Goal: Transaction & Acquisition: Purchase product/service

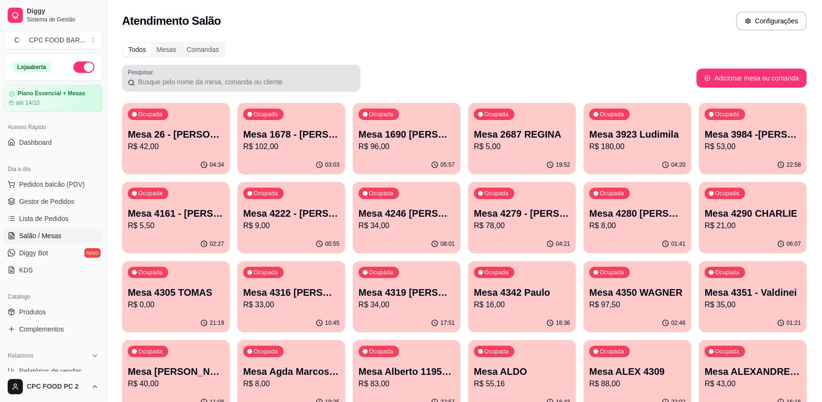
click at [247, 79] on input "Pesquisar" at bounding box center [245, 82] width 220 height 10
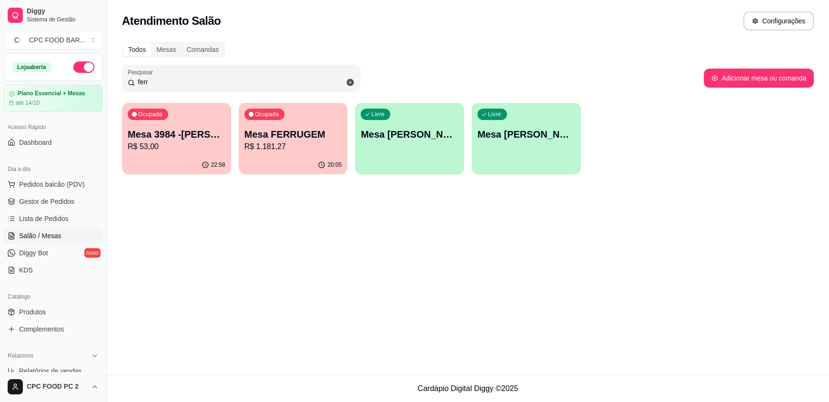
type input "ferr"
click at [289, 133] on p "Mesa FERRUGEM" at bounding box center [294, 134] width 98 height 13
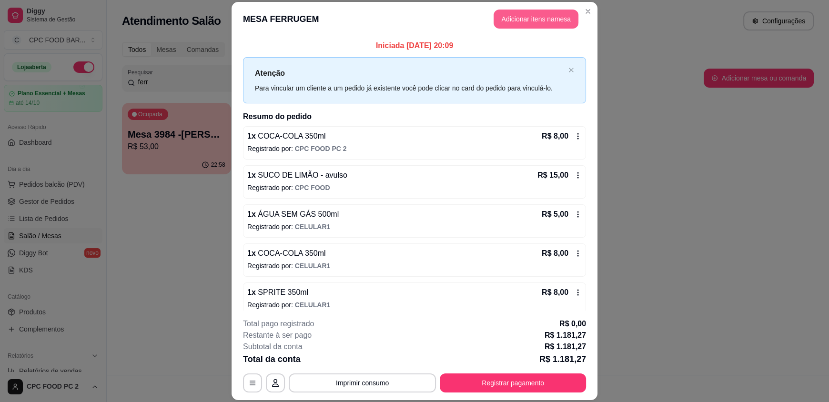
click at [538, 15] on button "Adicionar itens na mesa" at bounding box center [536, 19] width 85 height 19
click at [288, 73] on input "Pesquisa" at bounding box center [311, 68] width 562 height 10
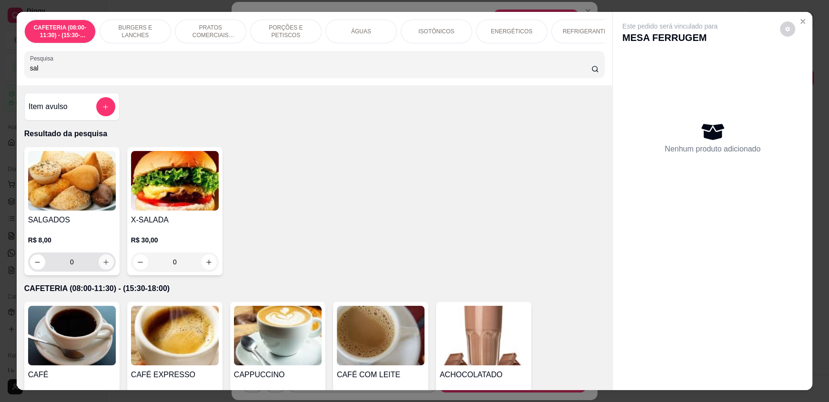
type input "sal"
click at [102, 266] on icon "increase-product-quantity" at bounding box center [105, 262] width 7 height 7
type input "1"
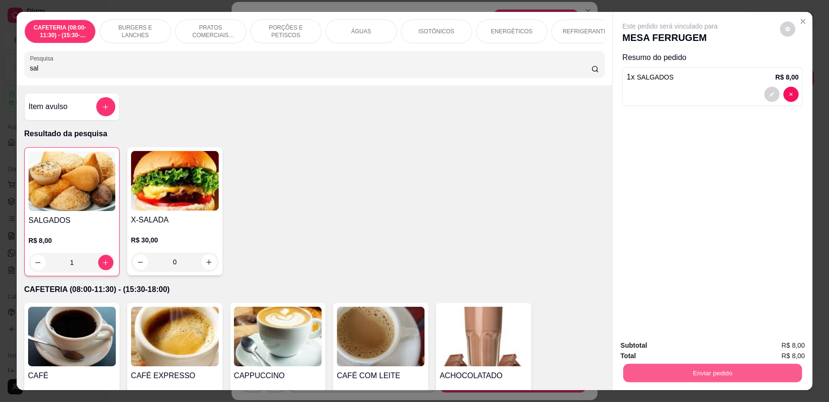
click at [664, 373] on button "Enviar pedido" at bounding box center [712, 373] width 179 height 19
click at [777, 349] on button "Enviar pedido" at bounding box center [780, 350] width 52 height 18
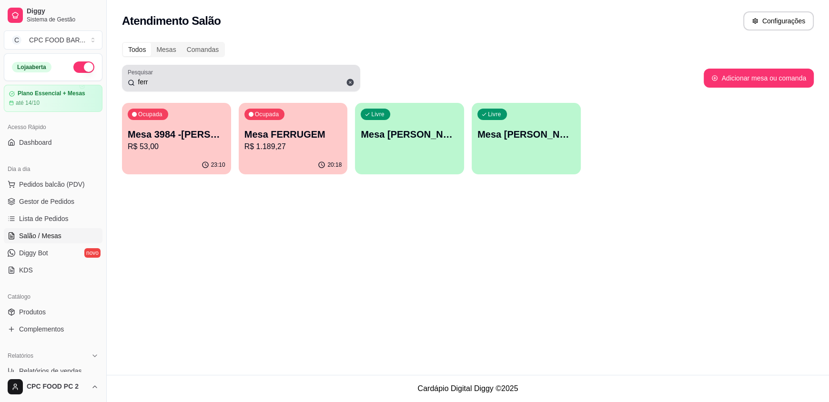
click at [153, 81] on input "ferr" at bounding box center [245, 82] width 220 height 10
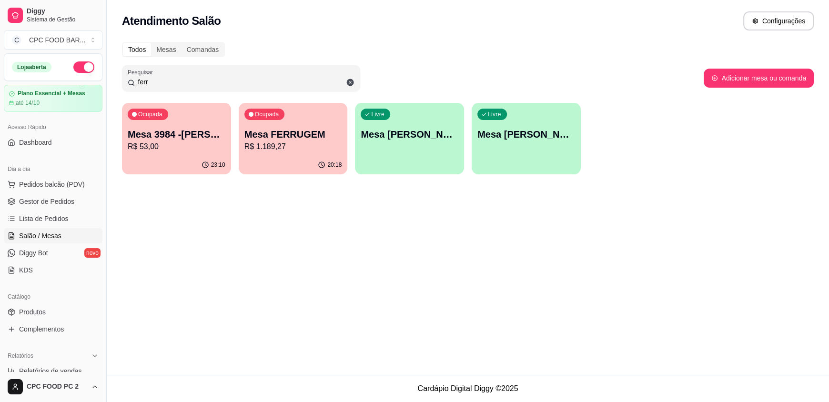
click at [153, 81] on input "ferr" at bounding box center [245, 82] width 220 height 10
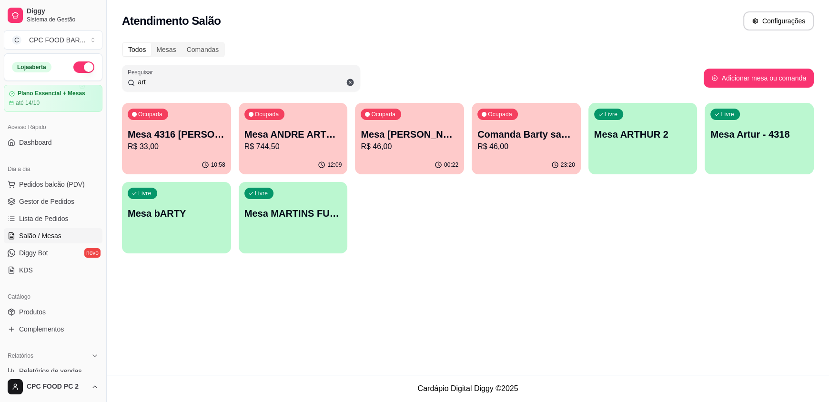
type input "art"
click at [425, 155] on div "00:22" at bounding box center [410, 164] width 106 height 18
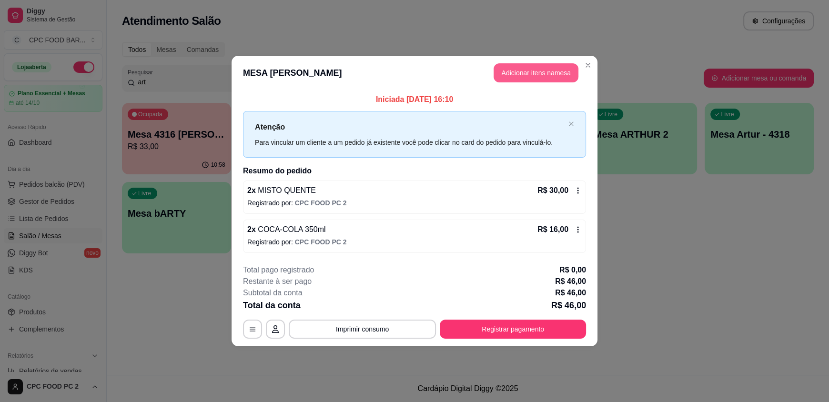
click at [541, 70] on button "Adicionar itens na mesa" at bounding box center [536, 72] width 85 height 19
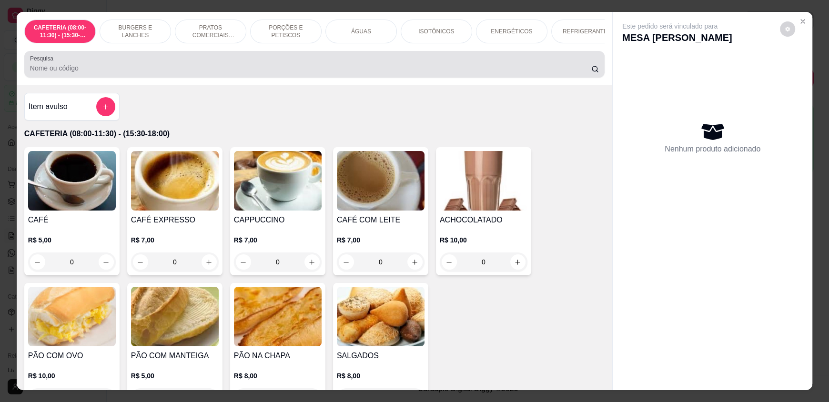
click at [205, 73] on input "Pesquisa" at bounding box center [311, 68] width 562 height 10
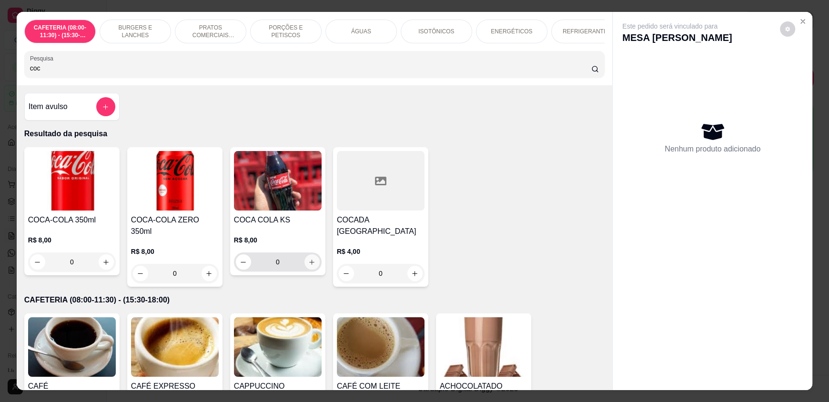
type input "coc"
click at [311, 266] on icon "increase-product-quantity" at bounding box center [312, 262] width 7 height 7
type input "1"
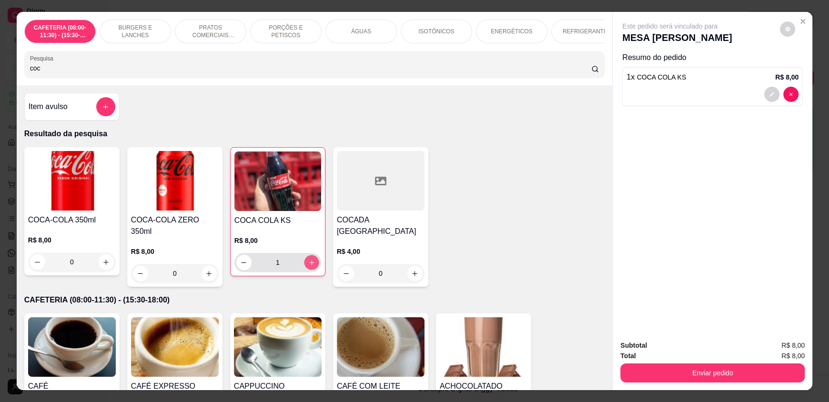
click at [310, 266] on icon "increase-product-quantity" at bounding box center [311, 262] width 7 height 7
type input "2"
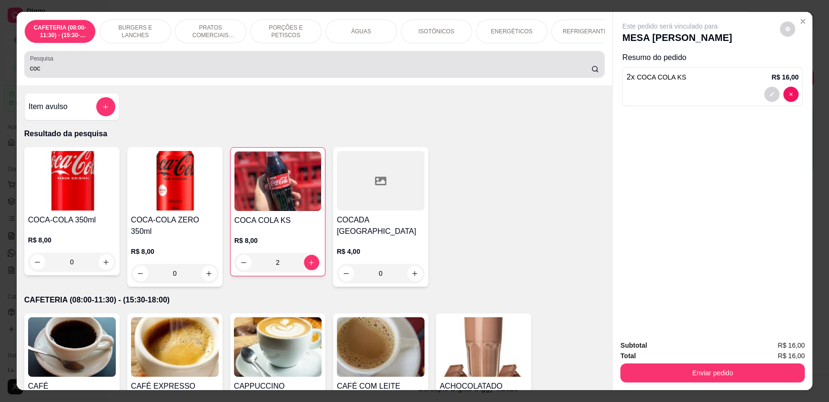
drag, startPoint x: 90, startPoint y: 68, endPoint x: 90, endPoint y: 75, distance: 7.2
click at [90, 68] on div "coc" at bounding box center [314, 64] width 569 height 19
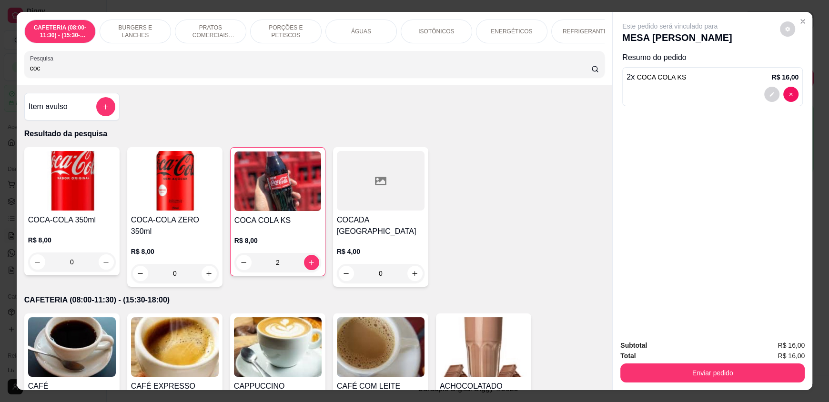
click at [89, 73] on input "coc" at bounding box center [311, 68] width 562 height 10
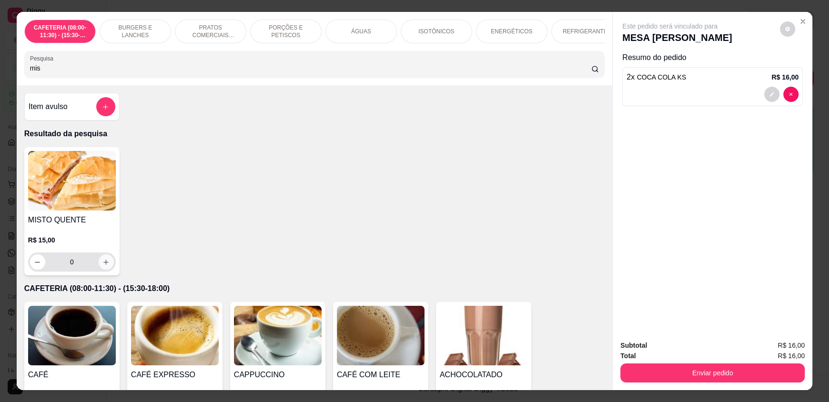
type input "mis"
click at [102, 266] on icon "increase-product-quantity" at bounding box center [105, 262] width 7 height 7
type input "1"
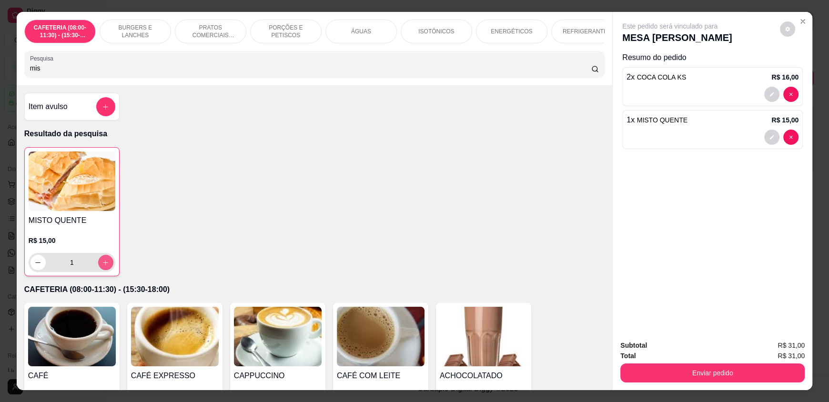
click at [103, 266] on icon "increase-product-quantity" at bounding box center [105, 262] width 7 height 7
type input "2"
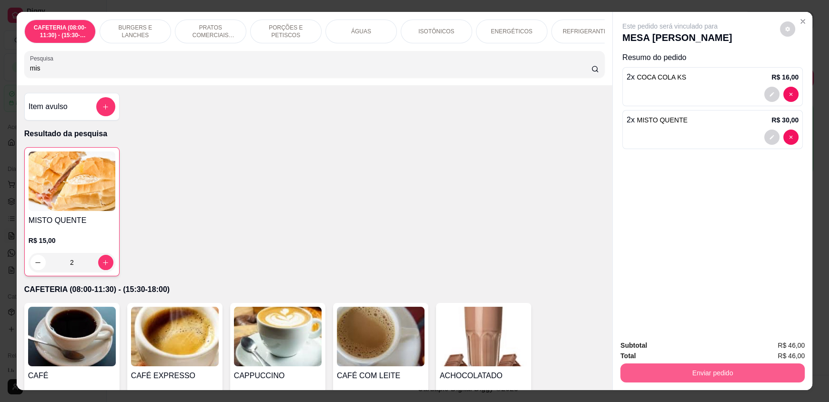
click at [639, 377] on button "Enviar pedido" at bounding box center [713, 373] width 184 height 19
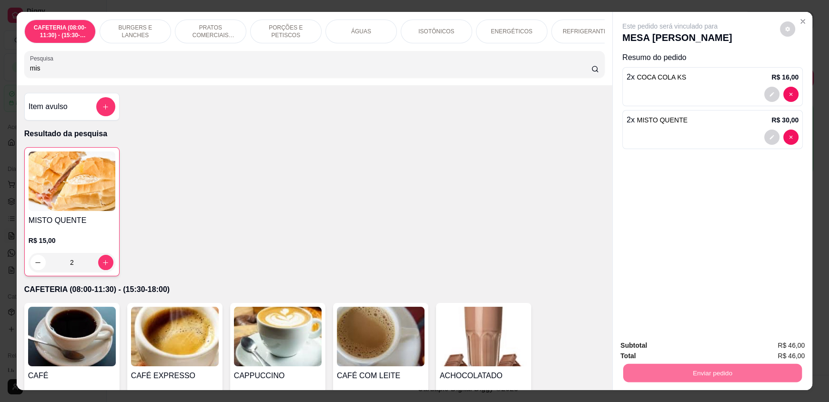
click at [782, 350] on button "Enviar pedido" at bounding box center [780, 350] width 54 height 18
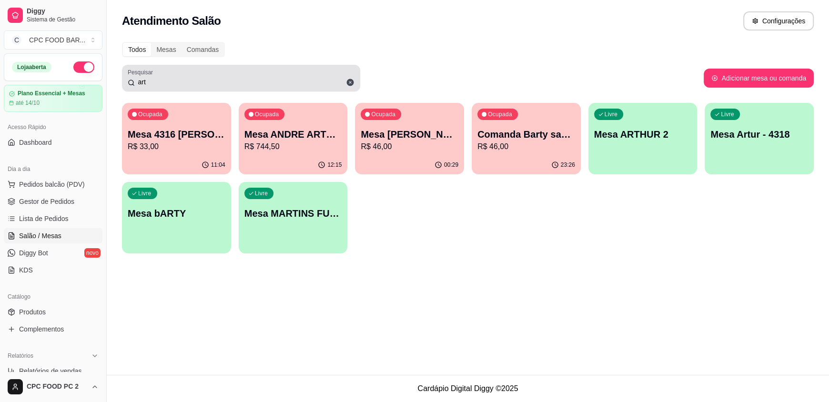
click at [303, 85] on input "art" at bounding box center [245, 82] width 220 height 10
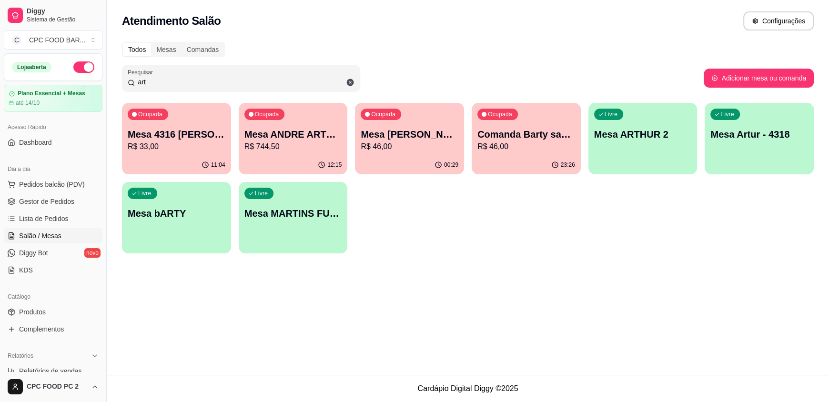
click at [302, 84] on input "art" at bounding box center [245, 82] width 220 height 10
click at [296, 81] on input "art" at bounding box center [245, 82] width 220 height 10
click at [295, 81] on input "art" at bounding box center [245, 82] width 220 height 10
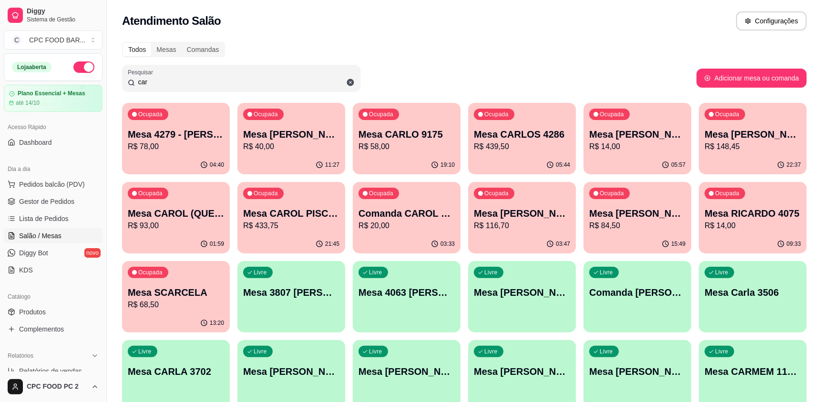
click at [209, 86] on input "car" at bounding box center [245, 82] width 220 height 10
click at [207, 86] on input "car" at bounding box center [245, 82] width 220 height 10
click at [197, 83] on input "car" at bounding box center [245, 82] width 220 height 10
click at [196, 83] on input "car" at bounding box center [245, 82] width 220 height 10
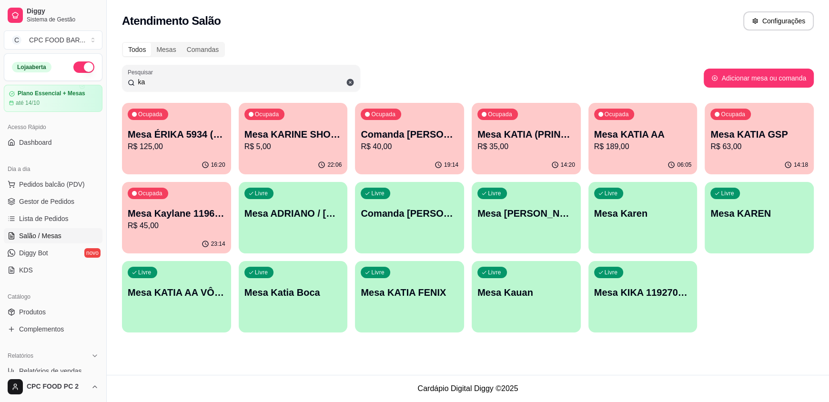
type input "k"
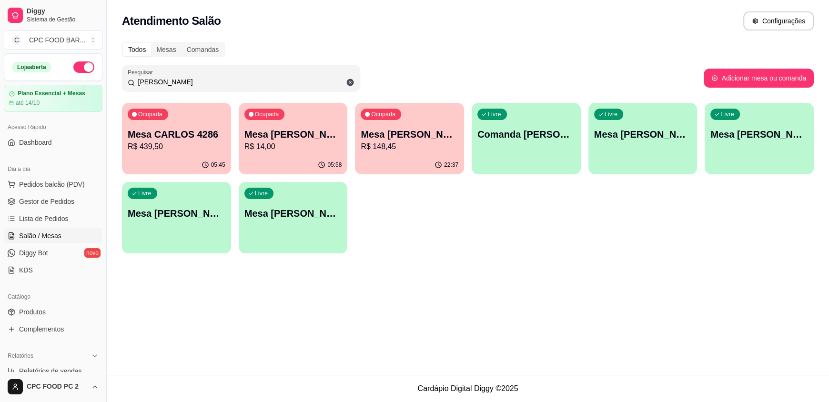
type input "[PERSON_NAME]"
click at [152, 145] on p "R$ 439,50" at bounding box center [177, 146] width 98 height 11
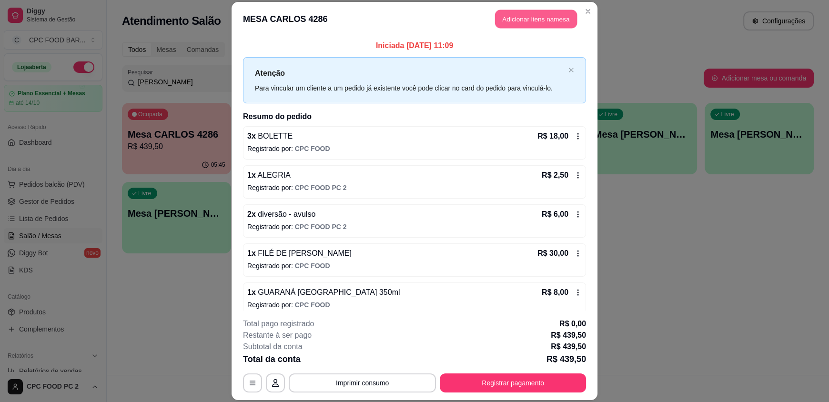
click at [540, 22] on button "Adicionar itens na mesa" at bounding box center [536, 19] width 82 height 19
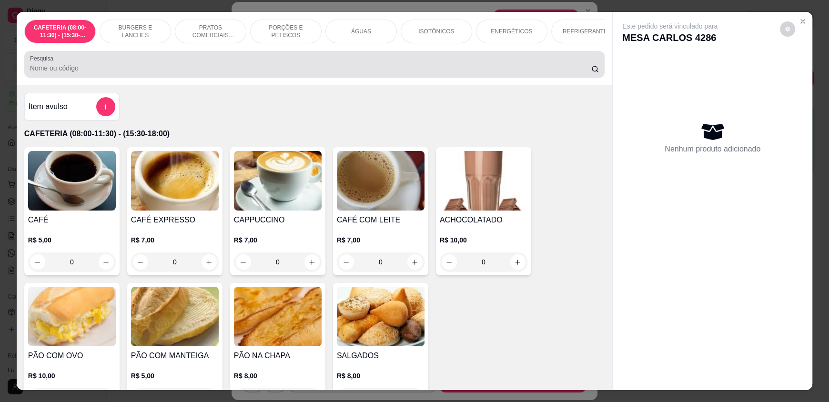
click at [372, 64] on div at bounding box center [314, 64] width 569 height 19
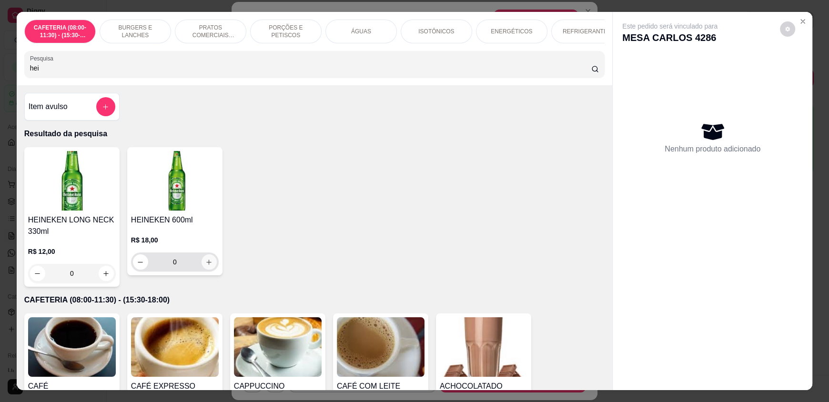
type input "hei"
click at [207, 265] on icon "increase-product-quantity" at bounding box center [209, 262] width 5 height 5
type input "1"
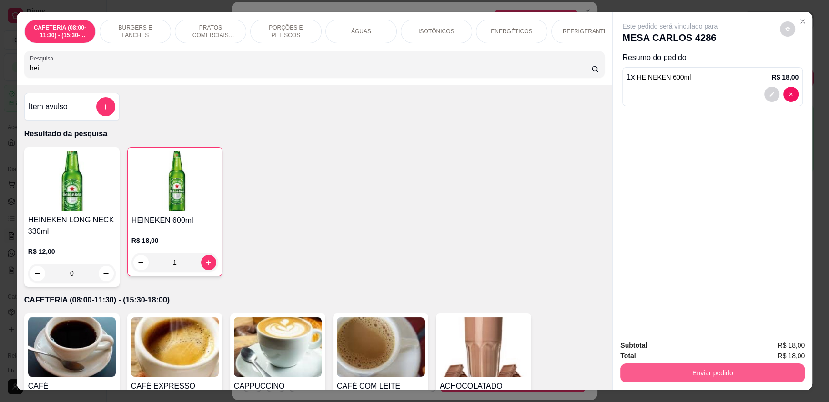
click at [745, 372] on button "Enviar pedido" at bounding box center [713, 373] width 184 height 19
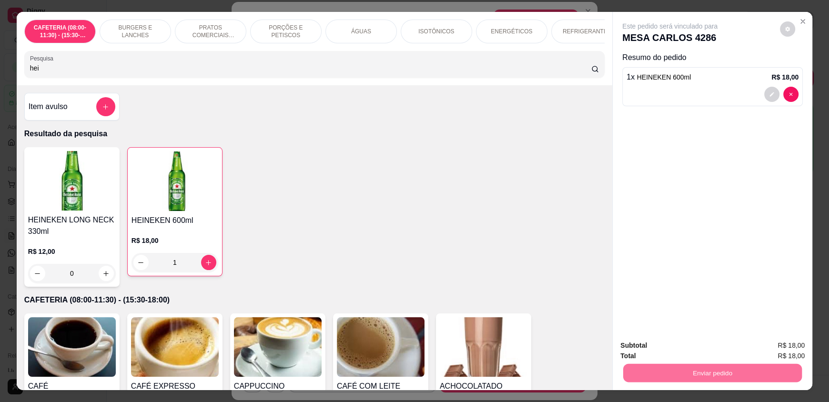
click at [774, 351] on button "Enviar pedido" at bounding box center [780, 350] width 54 height 18
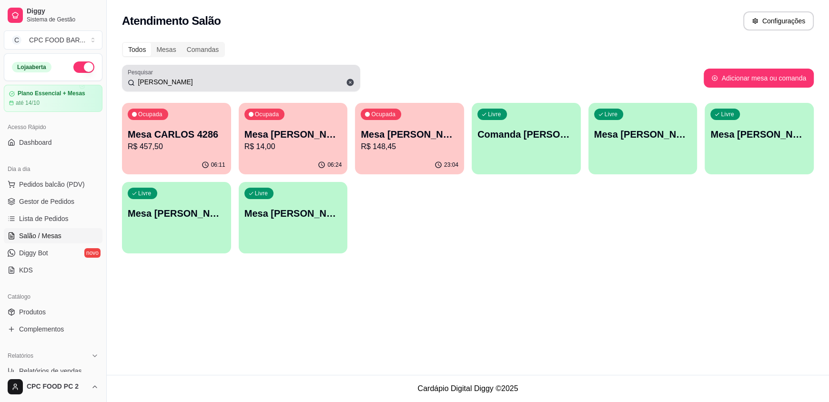
click at [183, 86] on input "[PERSON_NAME]" at bounding box center [245, 82] width 220 height 10
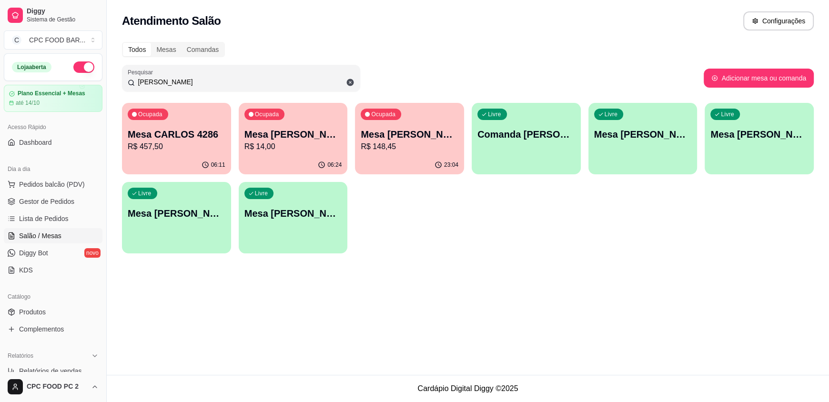
click at [183, 86] on input "[PERSON_NAME]" at bounding box center [245, 82] width 220 height 10
click at [178, 82] on input "[PERSON_NAME]" at bounding box center [245, 82] width 220 height 10
click at [177, 81] on input "[PERSON_NAME]" at bounding box center [245, 82] width 220 height 10
drag, startPoint x: 176, startPoint y: 81, endPoint x: 82, endPoint y: 74, distance: 93.7
click at [92, 81] on div "Diggy Sistema de Gestão C CPC FOOD BAR ... Loja aberta Plano Essencial + Mesas …" at bounding box center [414, 201] width 829 height 402
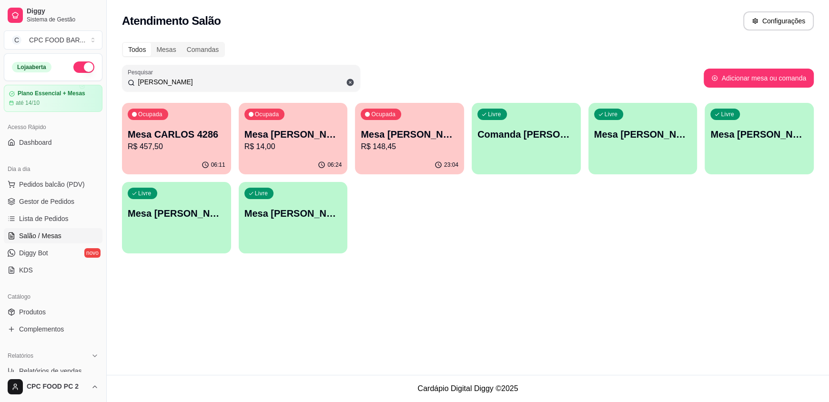
type input "j"
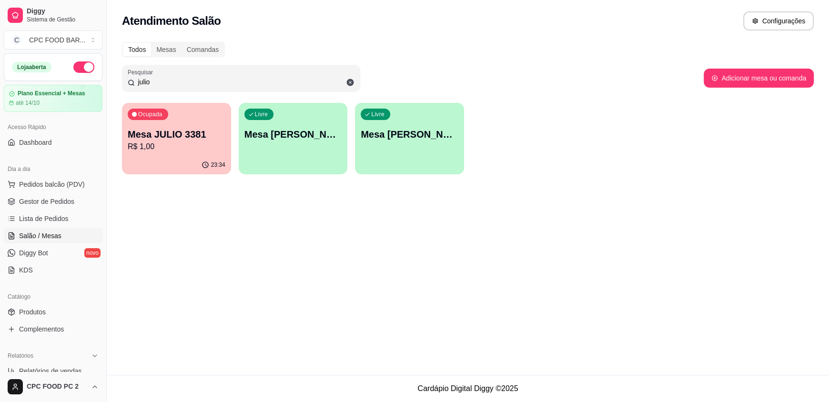
type input "julio"
click at [169, 148] on p "R$ 1,00" at bounding box center [176, 146] width 95 height 11
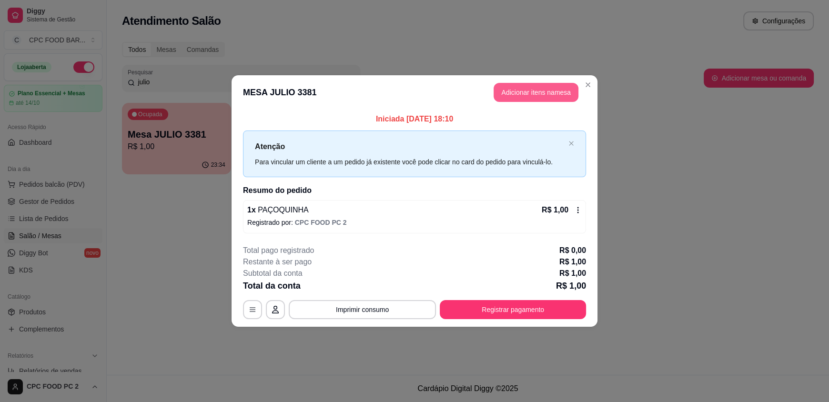
click at [530, 91] on button "Adicionar itens na mesa" at bounding box center [536, 92] width 85 height 19
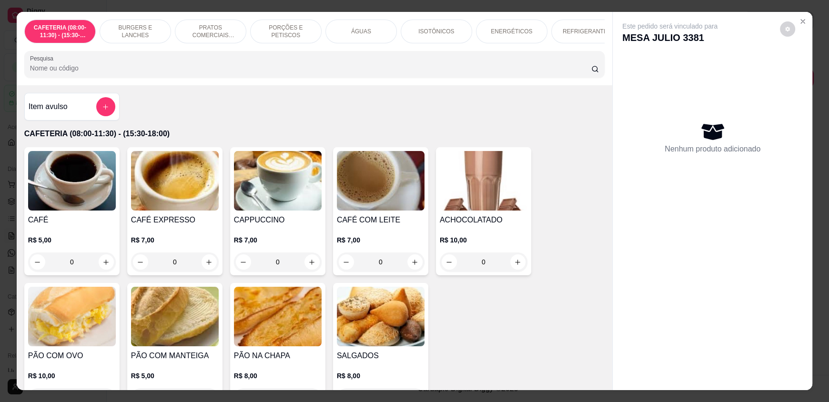
click at [188, 73] on input "Pesquisa" at bounding box center [311, 68] width 562 height 10
click at [96, 115] on button "add-separate-item" at bounding box center [105, 107] width 19 height 19
click at [102, 111] on icon "add-separate-item" at bounding box center [105, 106] width 7 height 7
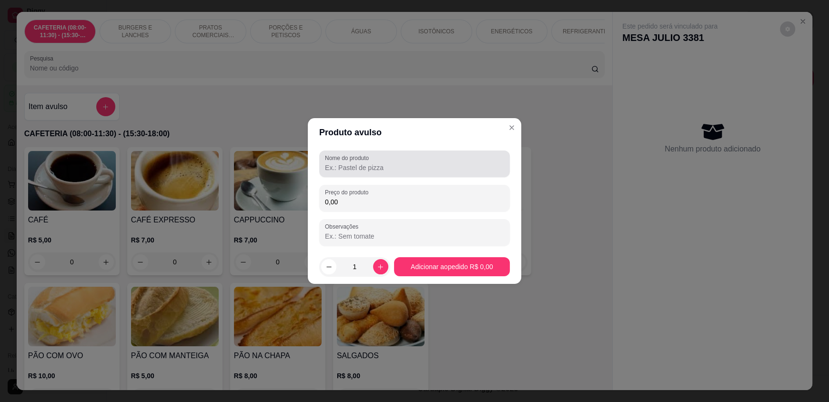
drag, startPoint x: 391, startPoint y: 164, endPoint x: 386, endPoint y: 154, distance: 10.9
click at [391, 163] on input "Nome do produto" at bounding box center [414, 168] width 179 height 10
type input "garrafa"
drag, startPoint x: 366, startPoint y: 166, endPoint x: 312, endPoint y: 175, distance: 54.1
click at [312, 175] on div "Nome do produto garrafa Preço do produto 0,00 Observações" at bounding box center [415, 198] width 214 height 103
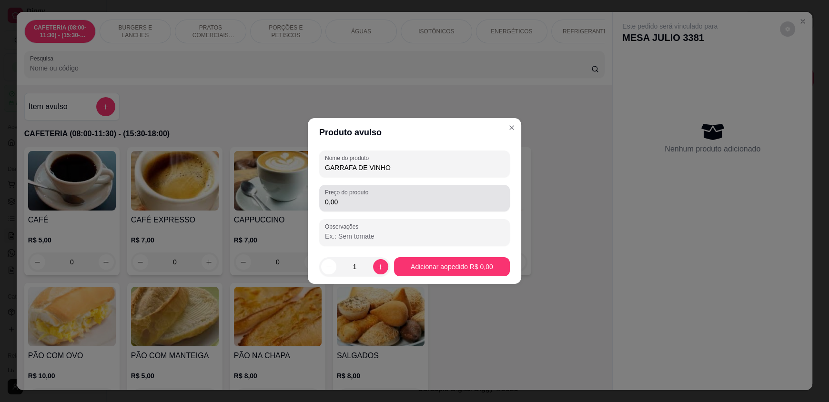
type input "GARRAFA DE VINHO"
click at [384, 205] on input "0,00" at bounding box center [414, 202] width 179 height 10
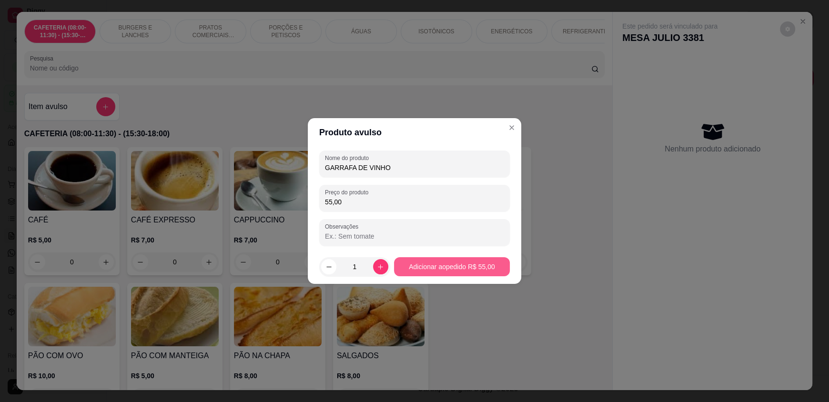
type input "55,00"
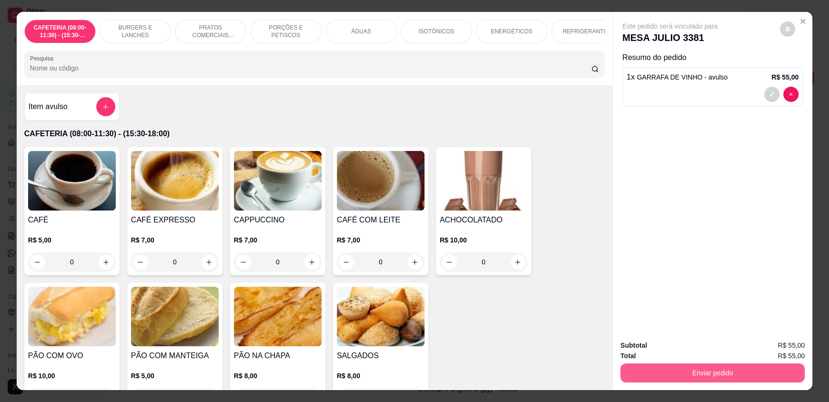
click at [700, 377] on button "Enviar pedido" at bounding box center [713, 373] width 184 height 19
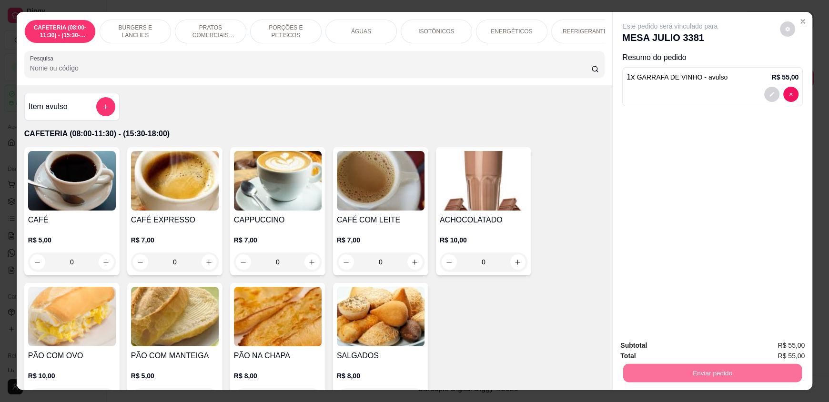
click at [783, 347] on button "Enviar pedido" at bounding box center [780, 350] width 54 height 18
